Goal: Information Seeking & Learning: Learn about a topic

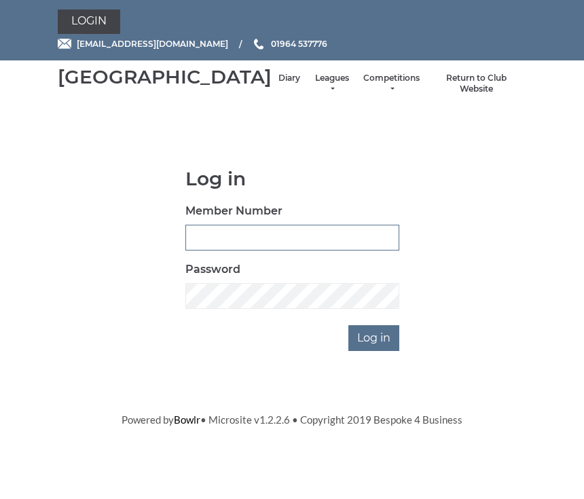
scroll to position [112, 0]
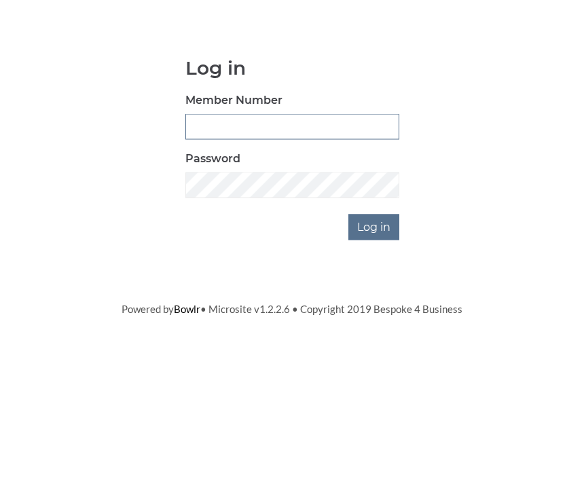
type input "0930"
click at [375, 326] on input "Log in" at bounding box center [374, 339] width 51 height 26
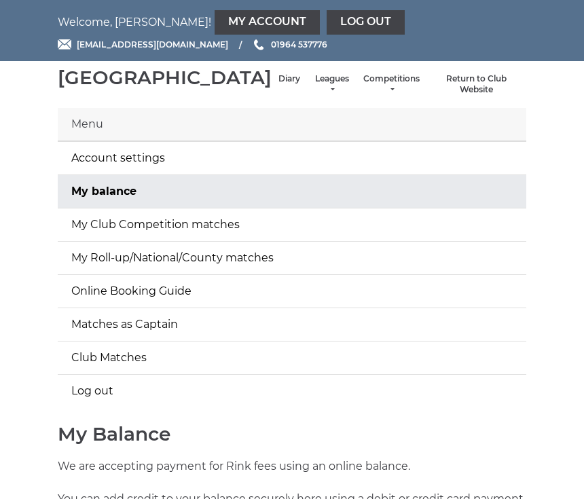
click at [279, 85] on link "Diary" at bounding box center [290, 79] width 22 height 12
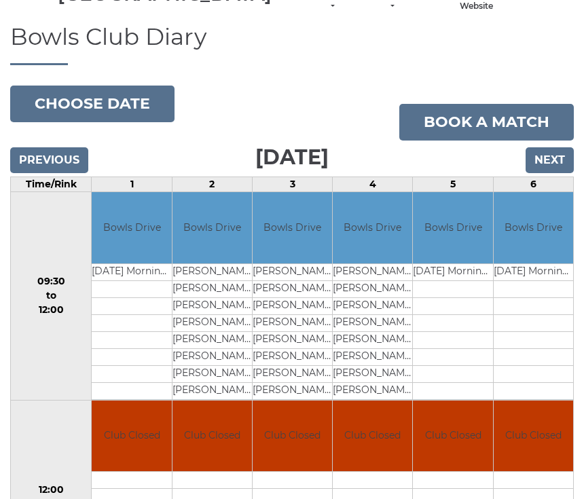
scroll to position [83, 0]
click at [64, 174] on input "Previous" at bounding box center [49, 161] width 78 height 26
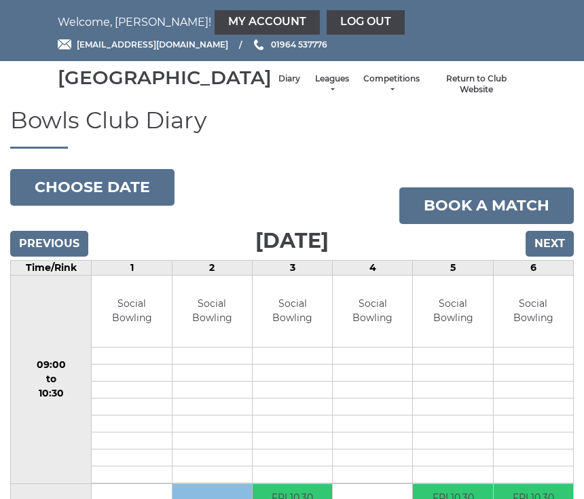
click at [314, 94] on link "Leagues" at bounding box center [332, 84] width 36 height 22
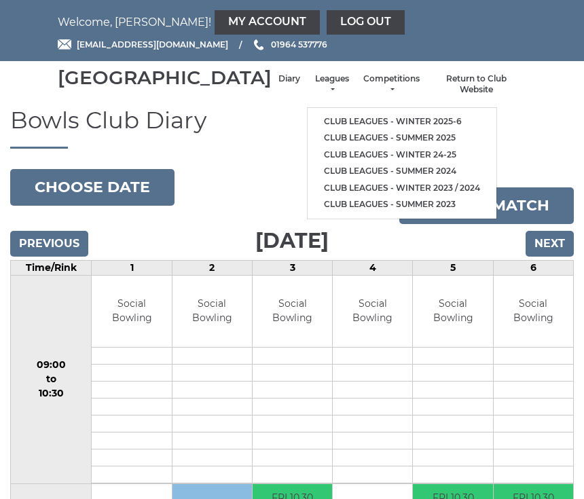
click at [401, 128] on link "Club leagues - Winter 2025-6" at bounding box center [402, 121] width 189 height 17
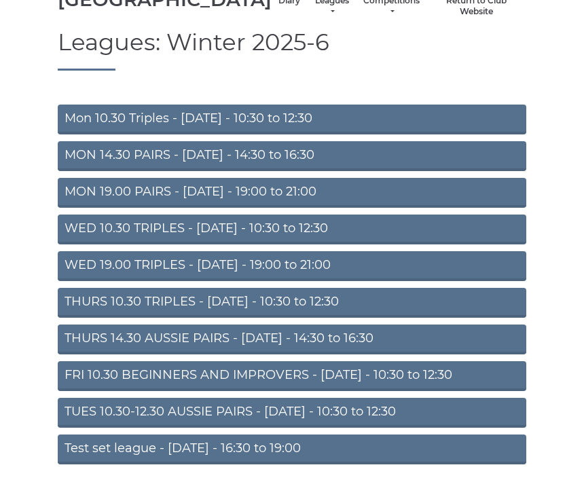
scroll to position [78, 0]
click at [429, 391] on link "FRI 10.30 BEGINNERS AND IMPROVERS - [DATE] - 10:30 to 12:30" at bounding box center [292, 376] width 469 height 30
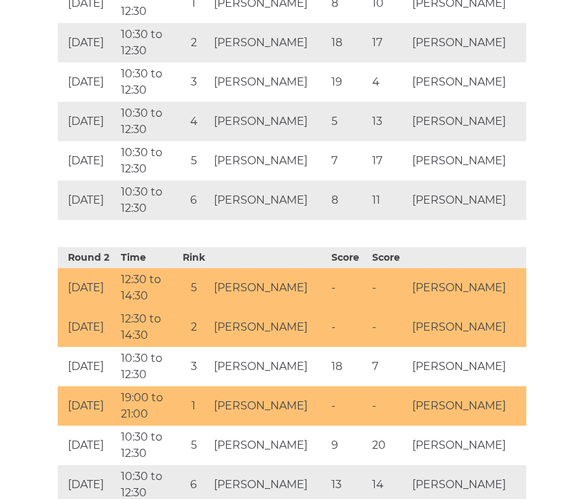
scroll to position [740, 0]
